Goal: Book appointment/travel/reservation

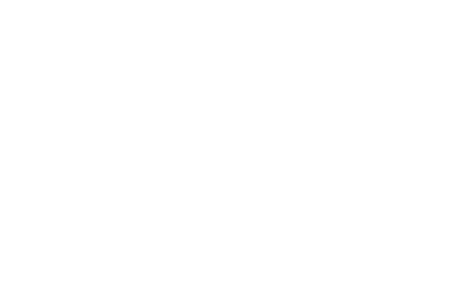
click at [376, 20] on span "anfragen" at bounding box center [371, 20] width 27 height 6
click at [109, 246] on input "Anreise" at bounding box center [125, 253] width 197 height 15
click at [350, 270] on div "Alternativen Zeitraum hinzufügen Anreise Abreise" at bounding box center [233, 279] width 430 height 18
click at [122, 246] on input "Anreise" at bounding box center [125, 253] width 197 height 15
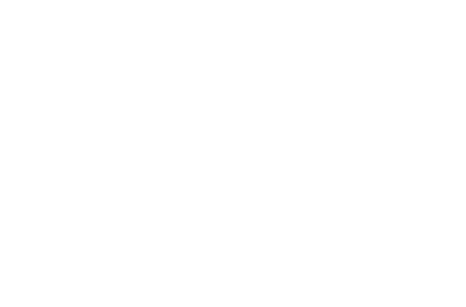
click at [323, 279] on div "Alternativen Zeitraum hinzufügen" at bounding box center [232, 283] width 411 height 9
click at [55, 246] on input "**********" at bounding box center [125, 253] width 197 height 15
type input "**********"
click at [259, 184] on span "25" at bounding box center [268, 182] width 20 height 20
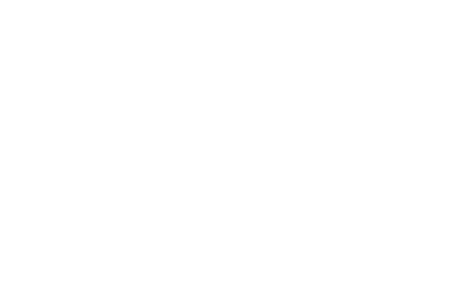
click at [89, 194] on input "Anreise" at bounding box center [125, 201] width 197 height 15
type input "**********"
click at [274, 194] on input "Abreise" at bounding box center [340, 201] width 197 height 15
type input "**********"
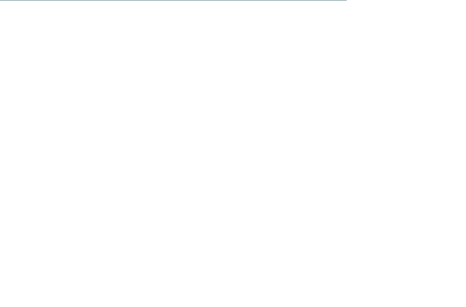
scroll to position [2693, 0]
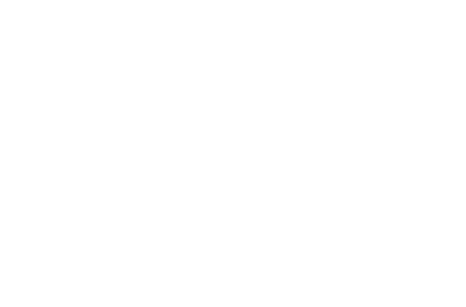
click at [91, 270] on span at bounding box center [91, 277] width 14 height 14
type input "*"
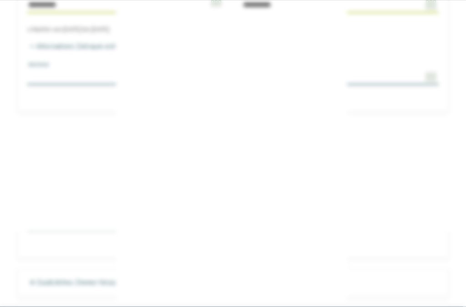
scroll to position [2766, 0]
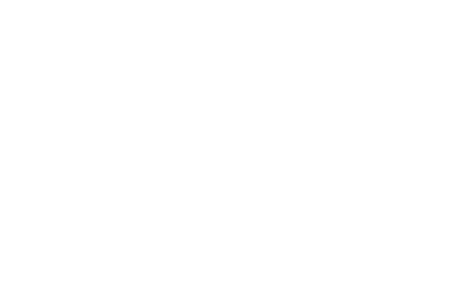
click at [176, 201] on div "Jetzt anmelden" at bounding box center [233, 212] width 317 height 23
click at [135, 121] on select "* **** **** ******* ******" at bounding box center [150, 128] width 150 height 14
select select "*"
click at [264, 121] on input "Vorname" at bounding box center [317, 128] width 150 height 14
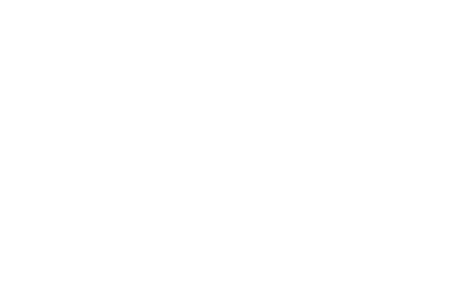
type input "*******"
click at [117, 146] on input "Nachname" at bounding box center [150, 153] width 150 height 14
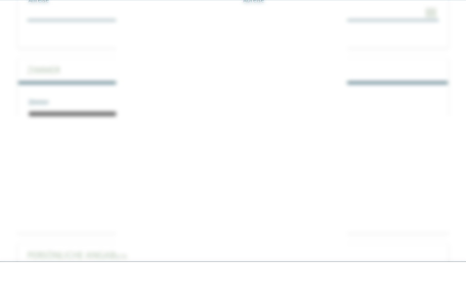
type input "*****"
type input "**********"
click at [320, 209] on span "Jetzt anmelden" at bounding box center [317, 212] width 47 height 6
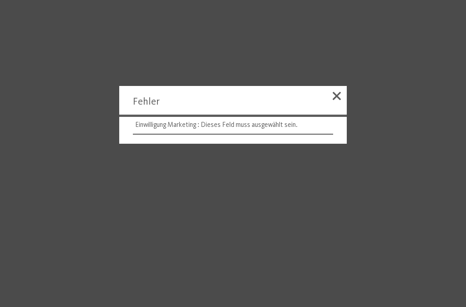
click at [335, 100] on span at bounding box center [337, 96] width 8 height 8
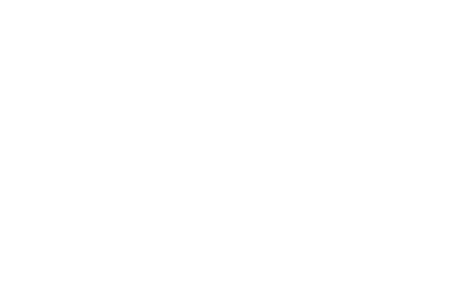
click at [77, 171] on span at bounding box center [79, 175] width 9 height 9
click at [330, 209] on span "Jetzt anmelden" at bounding box center [317, 212] width 47 height 6
click at [349, 136] on span "Kontakt" at bounding box center [343, 137] width 32 height 7
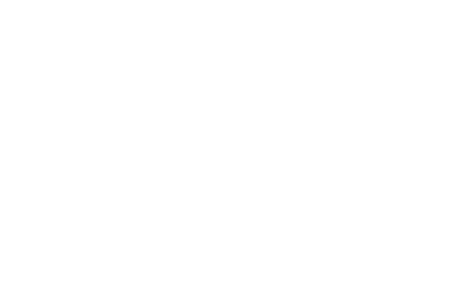
click at [176, 230] on div "Angebote" at bounding box center [178, 245] width 102 height 51
click at [175, 105] on div "Angebote" at bounding box center [178, 119] width 102 height 51
click at [81, 144] on div "Anreise" at bounding box center [54, 149] width 66 height 16
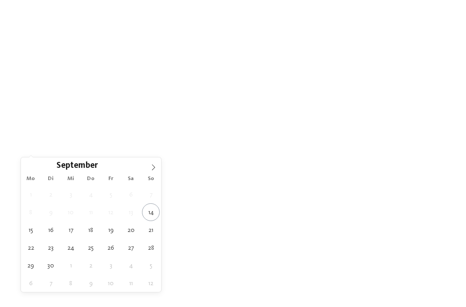
click at [152, 169] on icon at bounding box center [153, 167] width 6 height 6
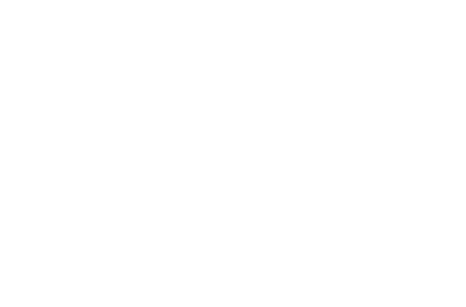
click at [117, 147] on span "Abreise" at bounding box center [122, 149] width 43 height 6
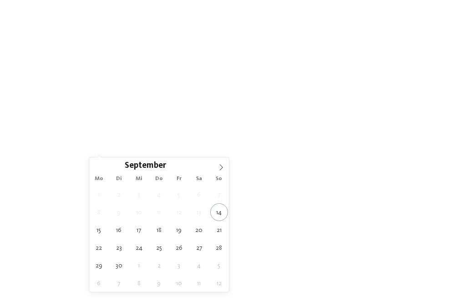
click at [224, 168] on icon at bounding box center [221, 167] width 6 height 6
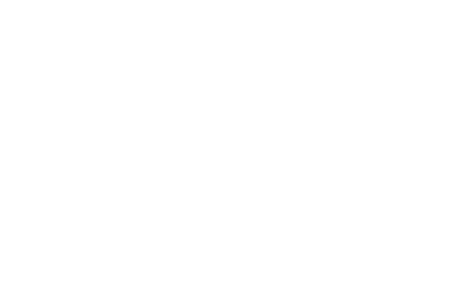
click at [203, 152] on span "Region" at bounding box center [189, 149] width 43 height 6
click at [289, 140] on div at bounding box center [287, 144] width 9 height 9
click at [254, 204] on div "übernehmen" at bounding box center [233, 213] width 118 height 18
click at [269, 150] on img at bounding box center [343, 103] width 210 height 118
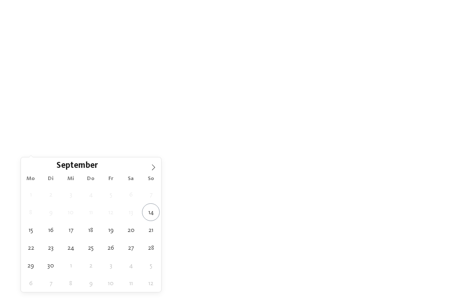
click at [155, 168] on icon at bounding box center [153, 167] width 6 height 6
type div "[DATE]"
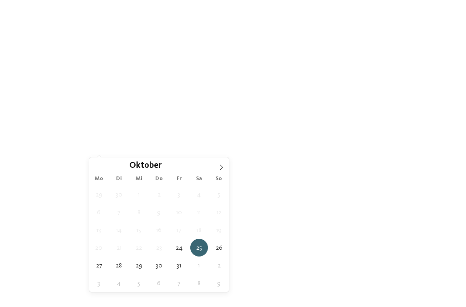
click at [127, 149] on span "[DATE]" at bounding box center [122, 149] width 43 height 6
type div "[DATE]"
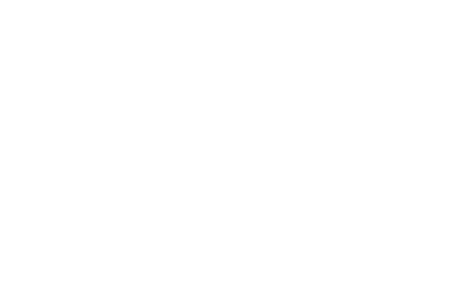
click at [213, 148] on div at bounding box center [216, 149] width 7 height 4
click at [242, 136] on div "Meraner Land" at bounding box center [233, 145] width 118 height 18
click at [304, 63] on icon at bounding box center [306, 71] width 20 height 16
click at [210, 146] on span "Region" at bounding box center [189, 149] width 43 height 6
click at [246, 211] on span "übernehmen" at bounding box center [233, 214] width 39 height 6
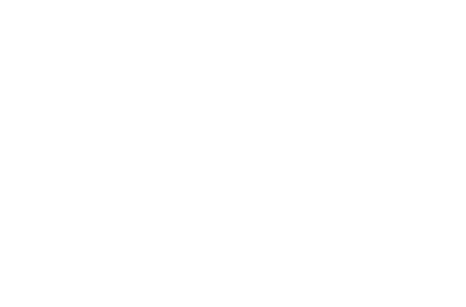
click at [340, 150] on span "Family Experiences" at bounding box center [326, 149] width 43 height 6
click at [288, 91] on div at bounding box center [287, 89] width 9 height 9
click at [245, 248] on span "übernehmen" at bounding box center [233, 251] width 39 height 6
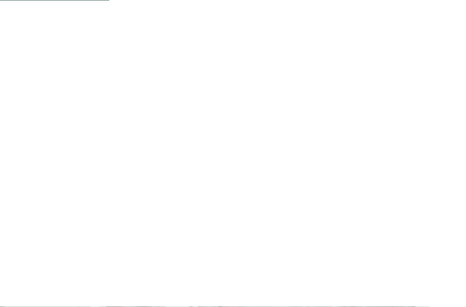
scroll to position [835, 0]
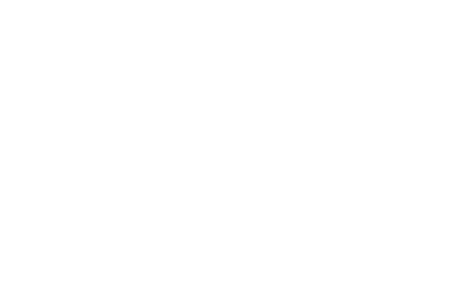
click at [86, 158] on span "info@ no-spam. alpura-retreat. no-spam. com" at bounding box center [67, 161] width 70 height 7
